Goal: Information Seeking & Learning: Check status

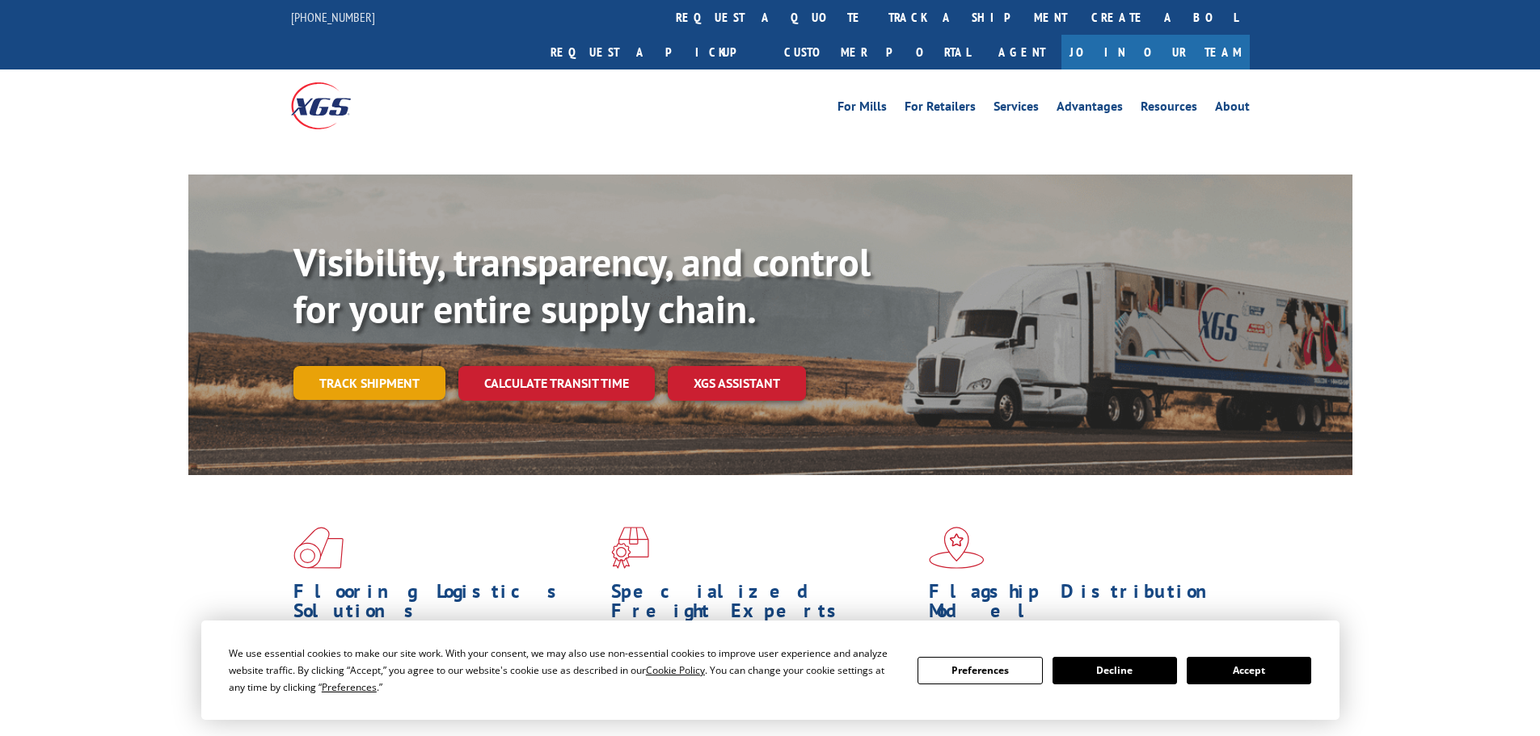
click at [368, 352] on div "Visibility, transparency, and control for your entire supply chain. Track shipm…" at bounding box center [822, 352] width 1059 height 226
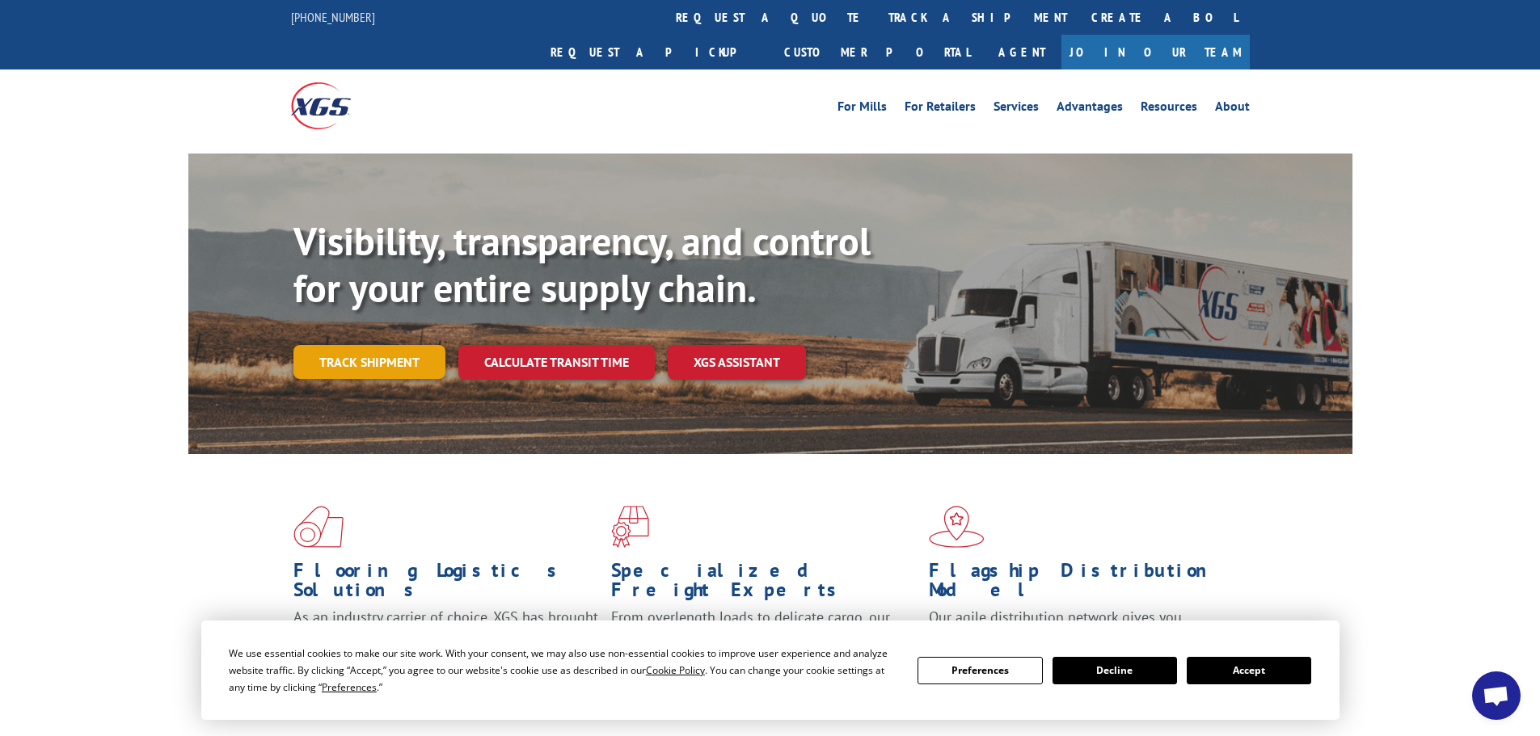
click at [396, 345] on link "Track shipment" at bounding box center [369, 362] width 152 height 34
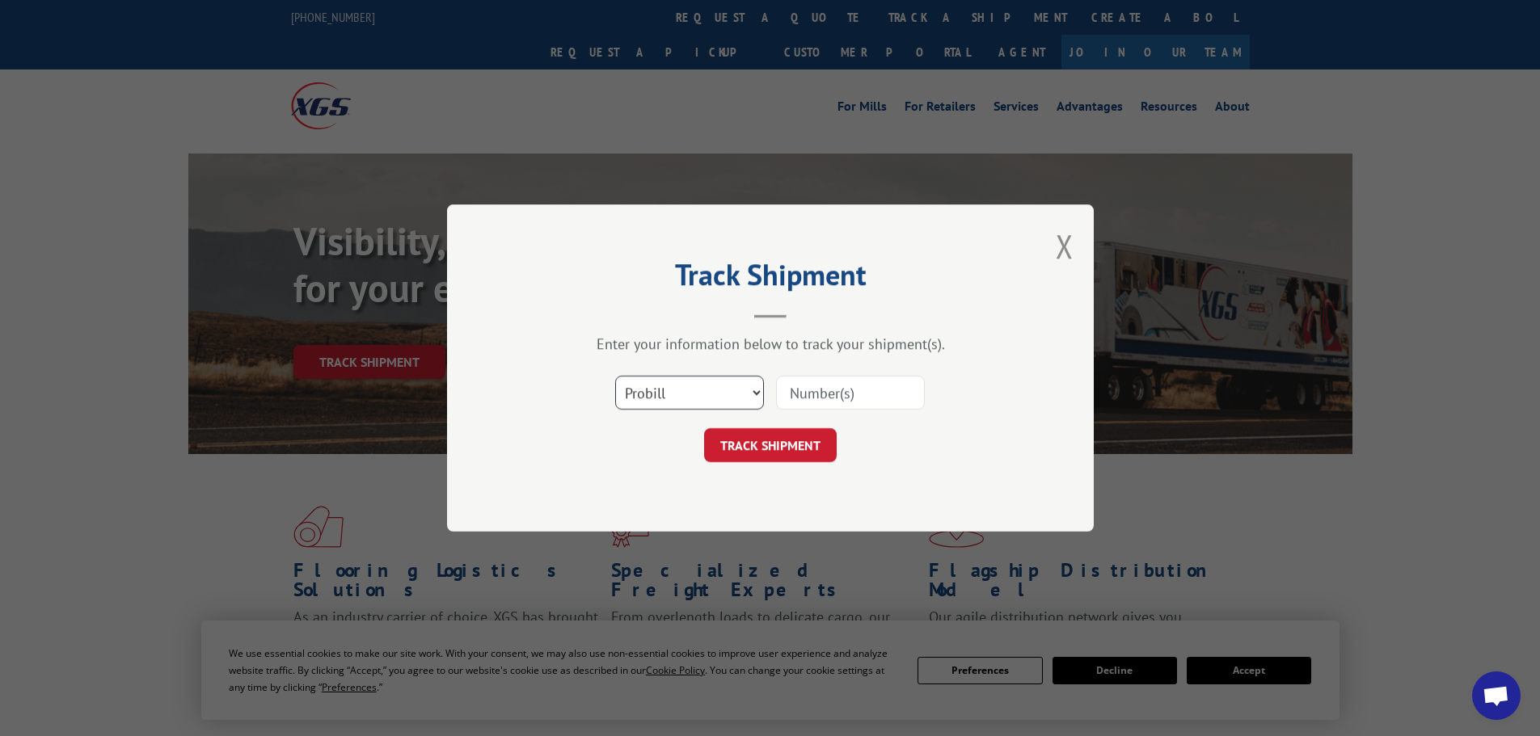
drag, startPoint x: 696, startPoint y: 395, endPoint x: 694, endPoint y: 405, distance: 9.8
click at [696, 395] on select "Select category... Probill BOL PO" at bounding box center [689, 393] width 149 height 34
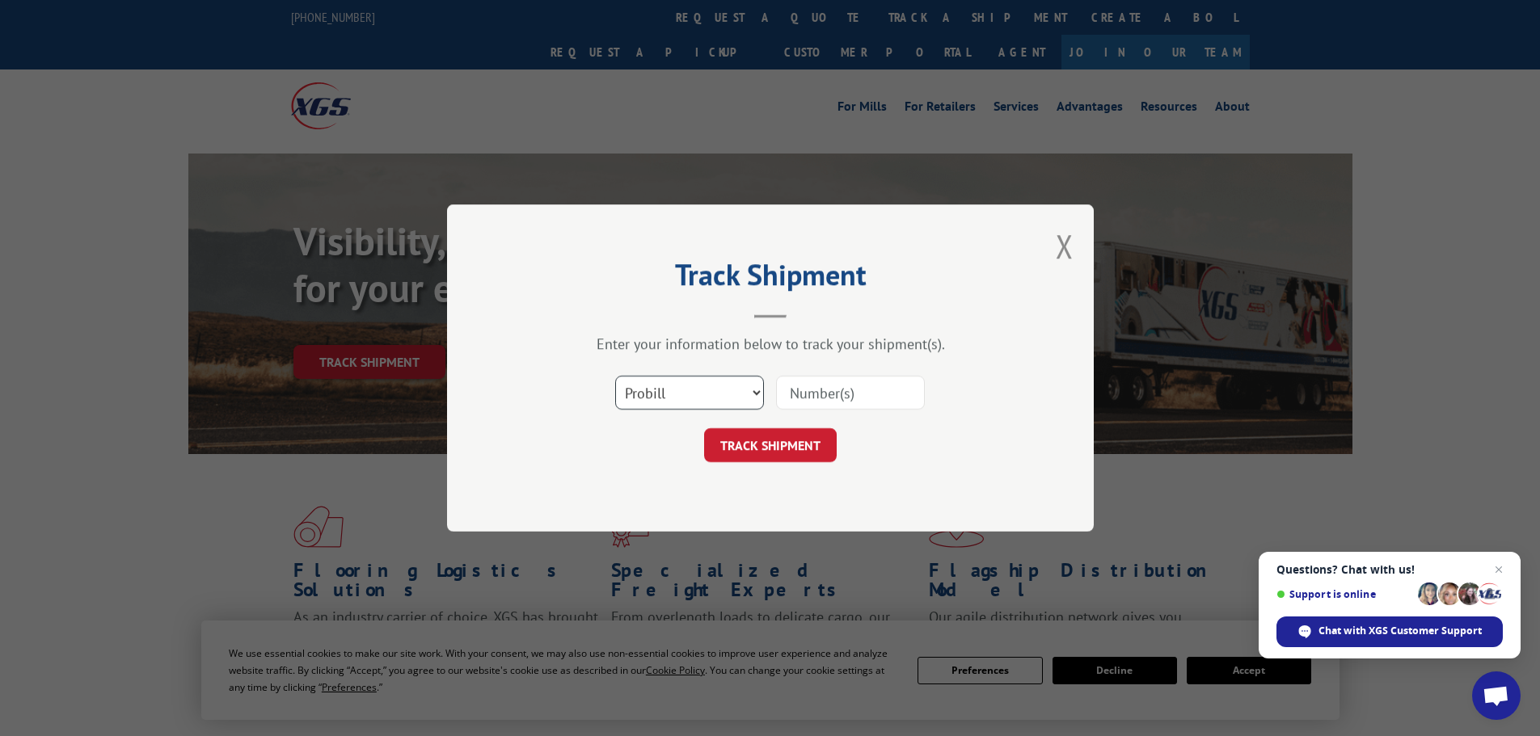
select select "bol"
click at [615, 376] on select "Select category... Probill BOL PO" at bounding box center [689, 393] width 149 height 34
click at [817, 399] on input at bounding box center [850, 393] width 149 height 34
paste input "5560208"
type input "5560208"
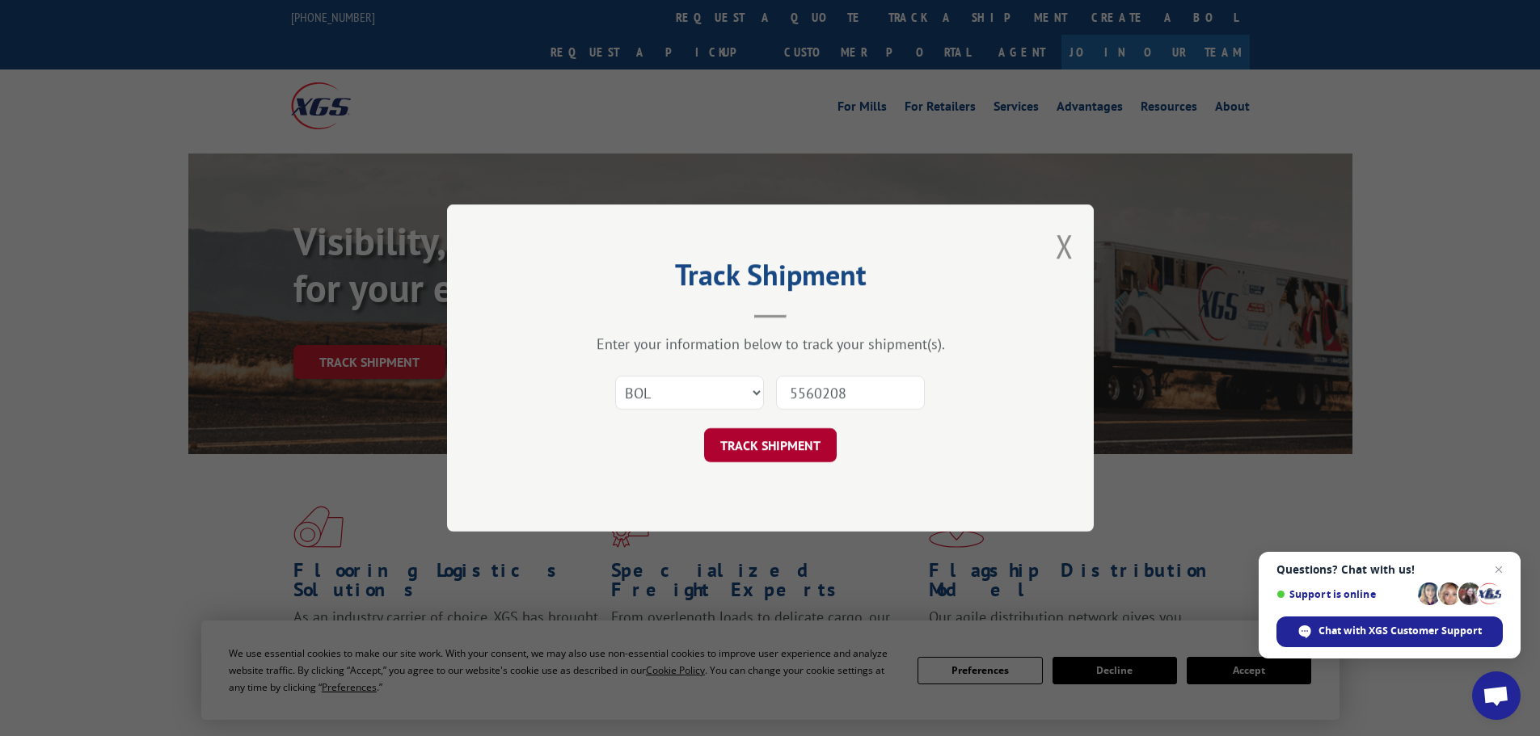
click at [784, 448] on button "TRACK SHIPMENT" at bounding box center [770, 445] width 133 height 34
